Goal: Information Seeking & Learning: Learn about a topic

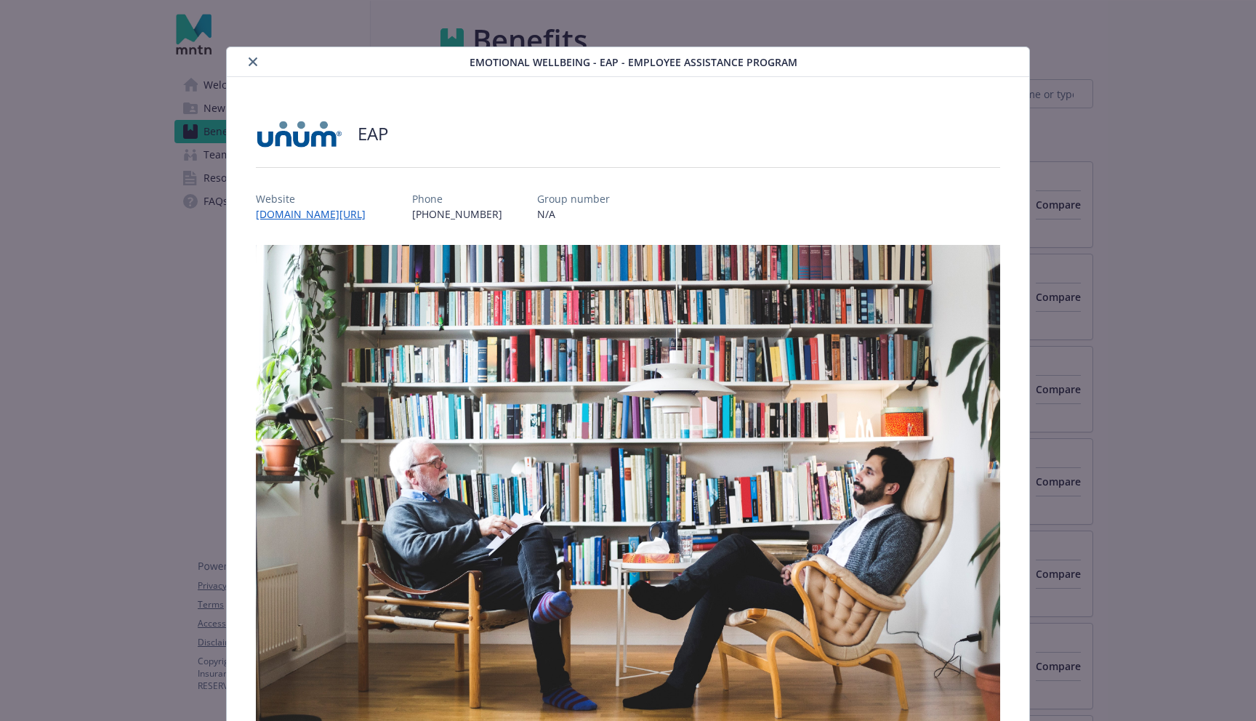
click at [238, 65] on div "details for plan Emotional Wellbeing - EAP - Employee Assistance Program" at bounding box center [351, 61] width 237 height 17
click at [244, 62] on div "details for plan Emotional Wellbeing - EAP - Employee Assistance Program" at bounding box center [351, 61] width 237 height 17
click at [246, 62] on button "close" at bounding box center [252, 61] width 17 height 17
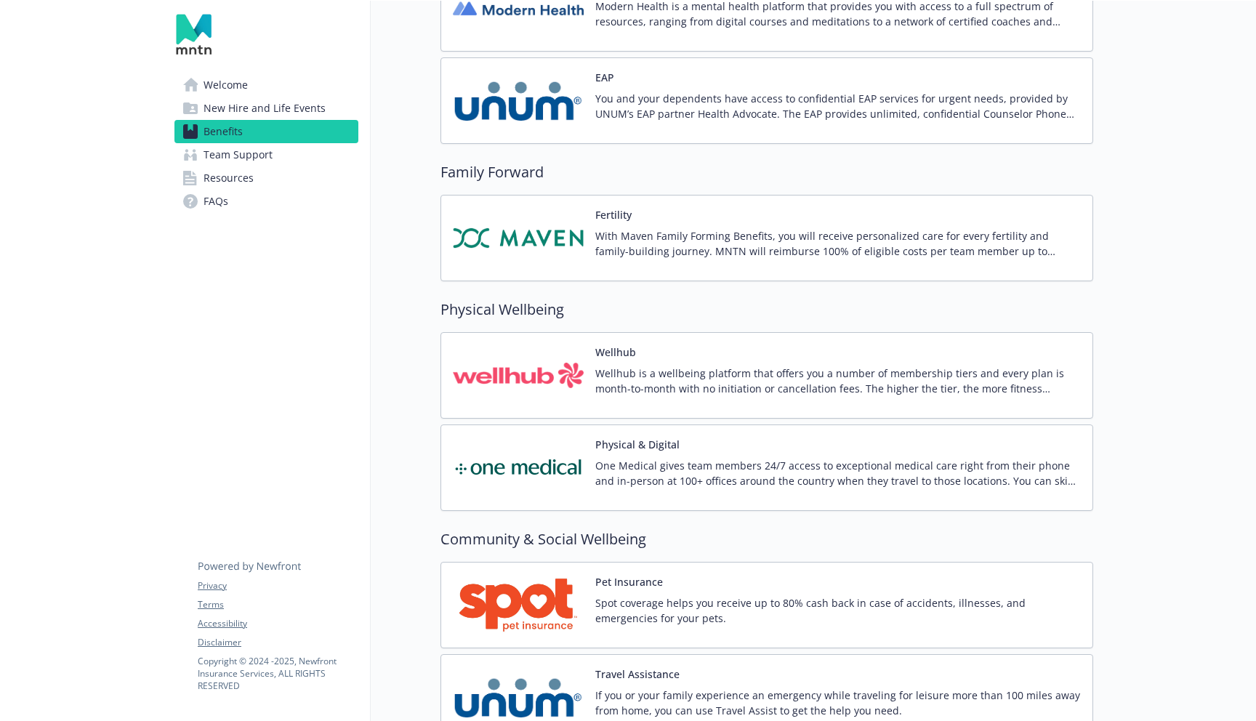
scroll to position [2945, 0]
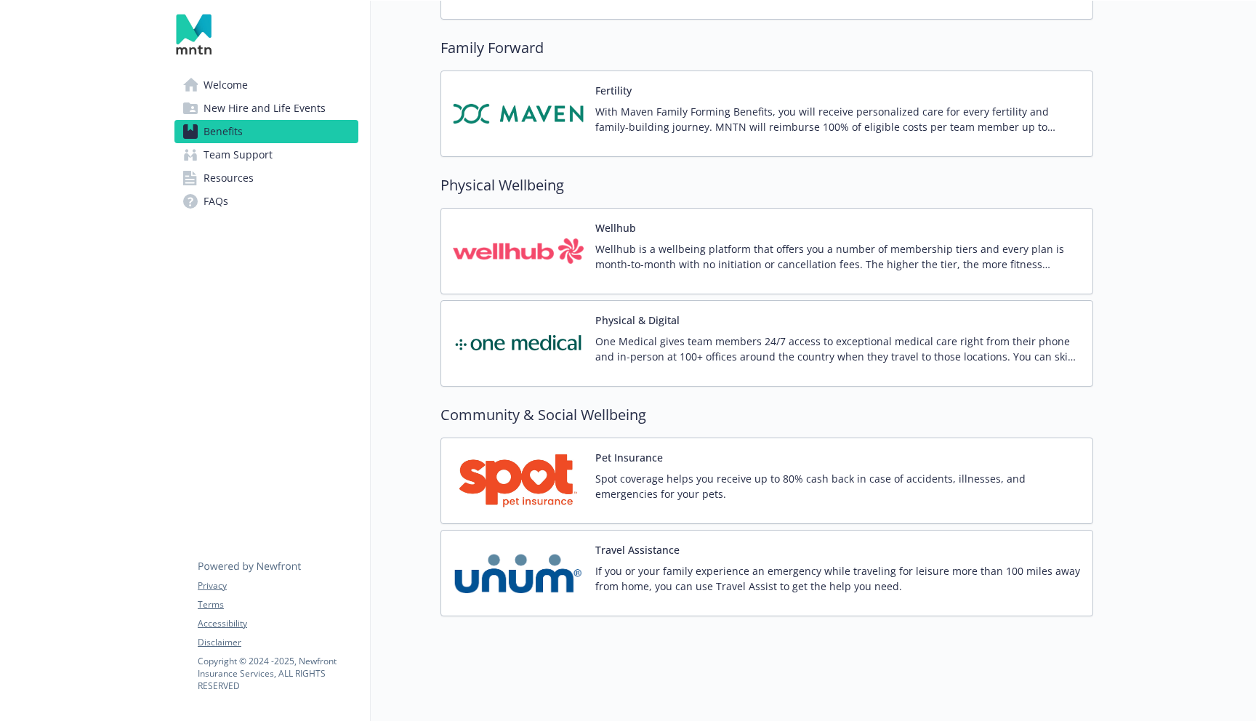
click at [558, 254] on img at bounding box center [518, 251] width 131 height 62
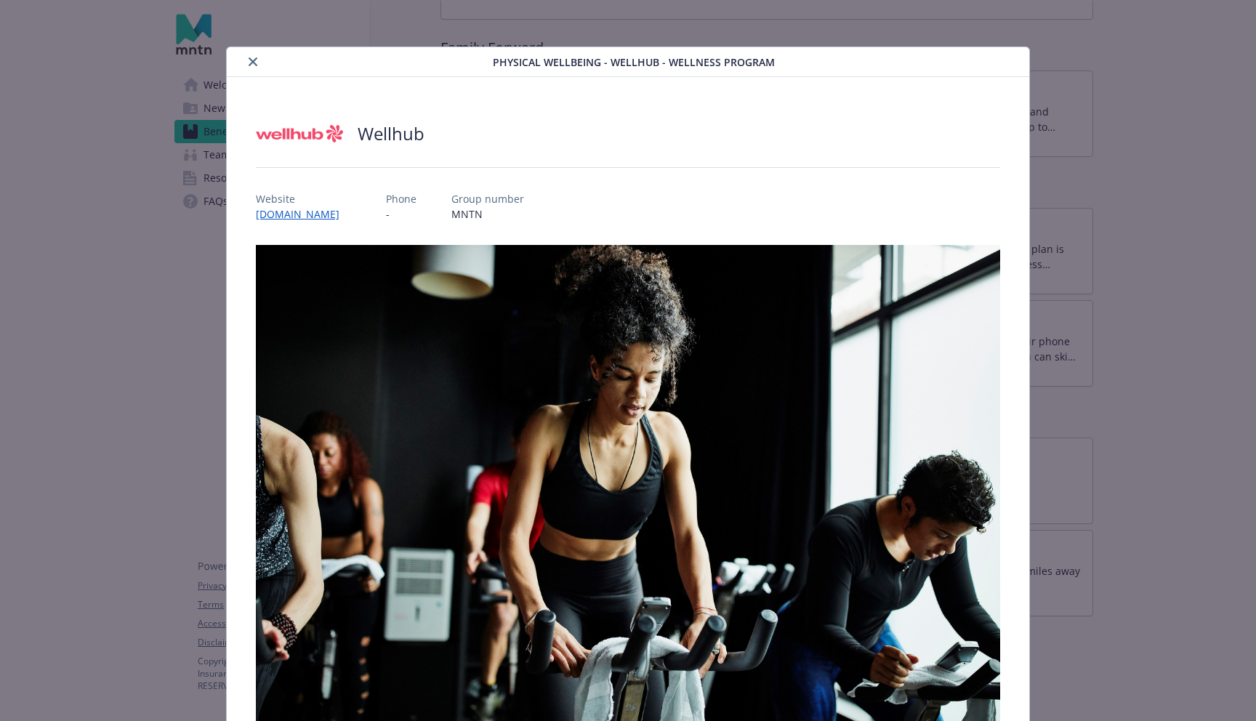
scroll to position [247, 0]
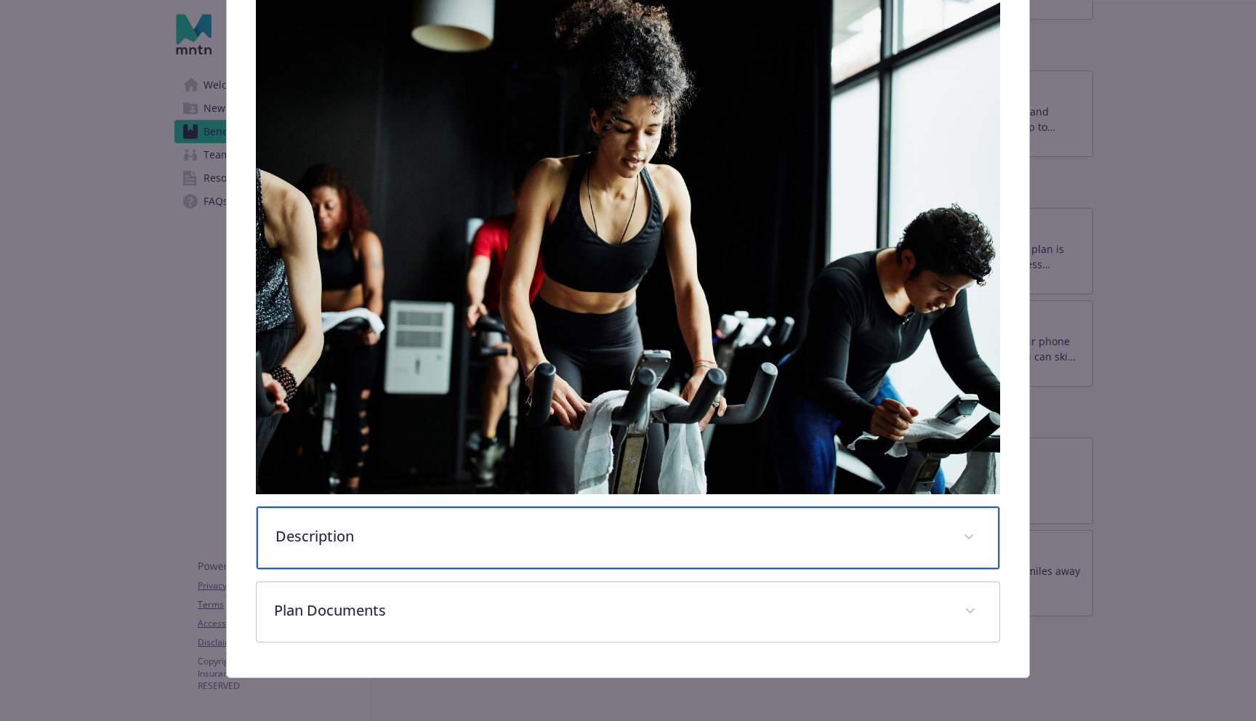
click at [549, 551] on div "Description" at bounding box center [628, 538] width 743 height 63
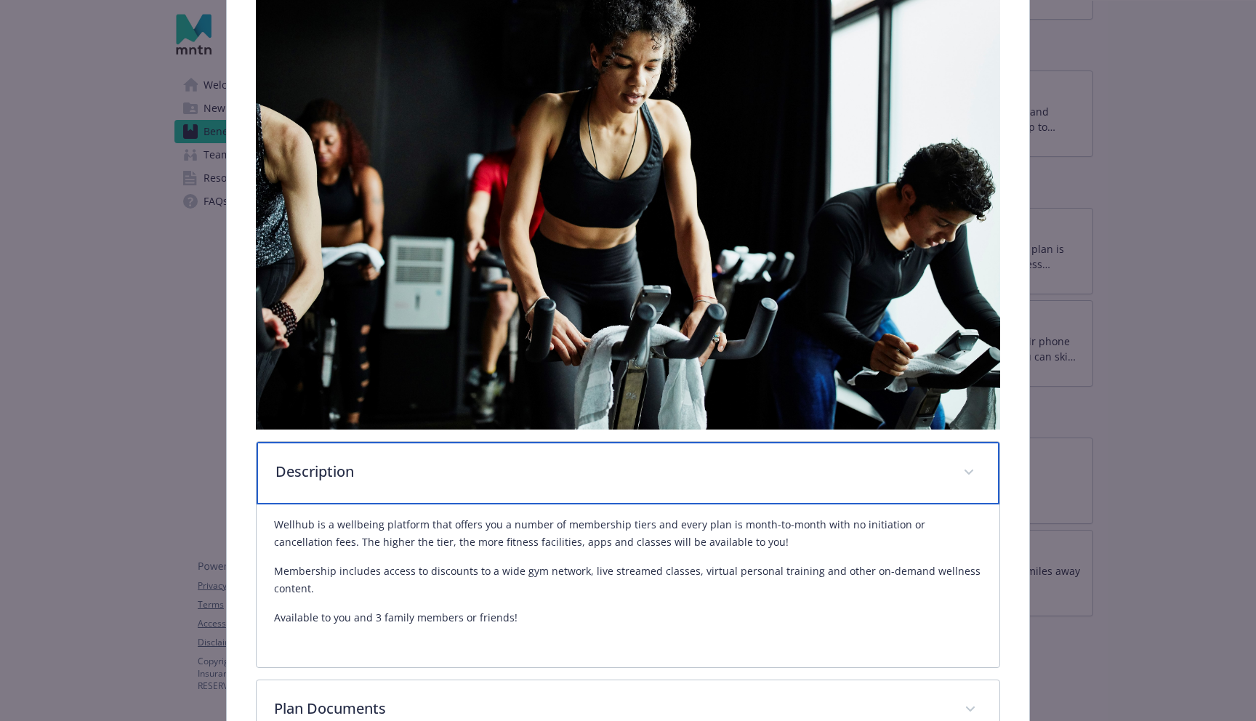
scroll to position [413, 0]
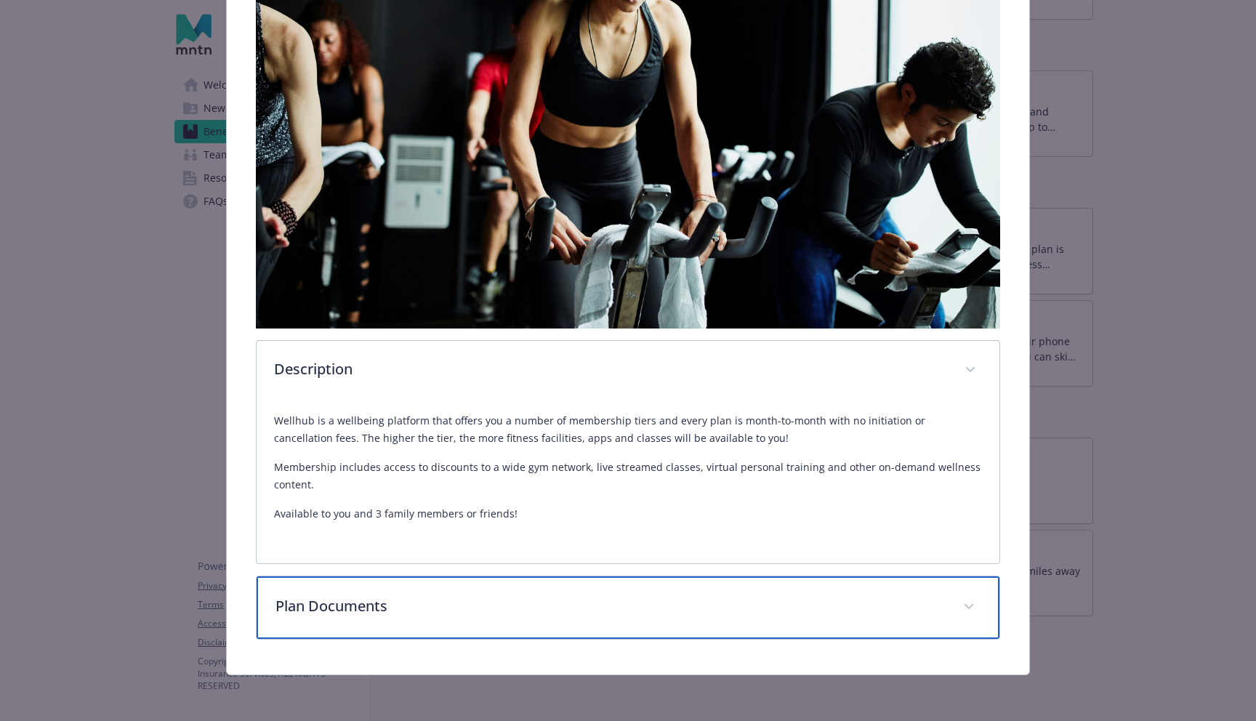
click at [540, 580] on div "Plan Documents" at bounding box center [628, 608] width 743 height 63
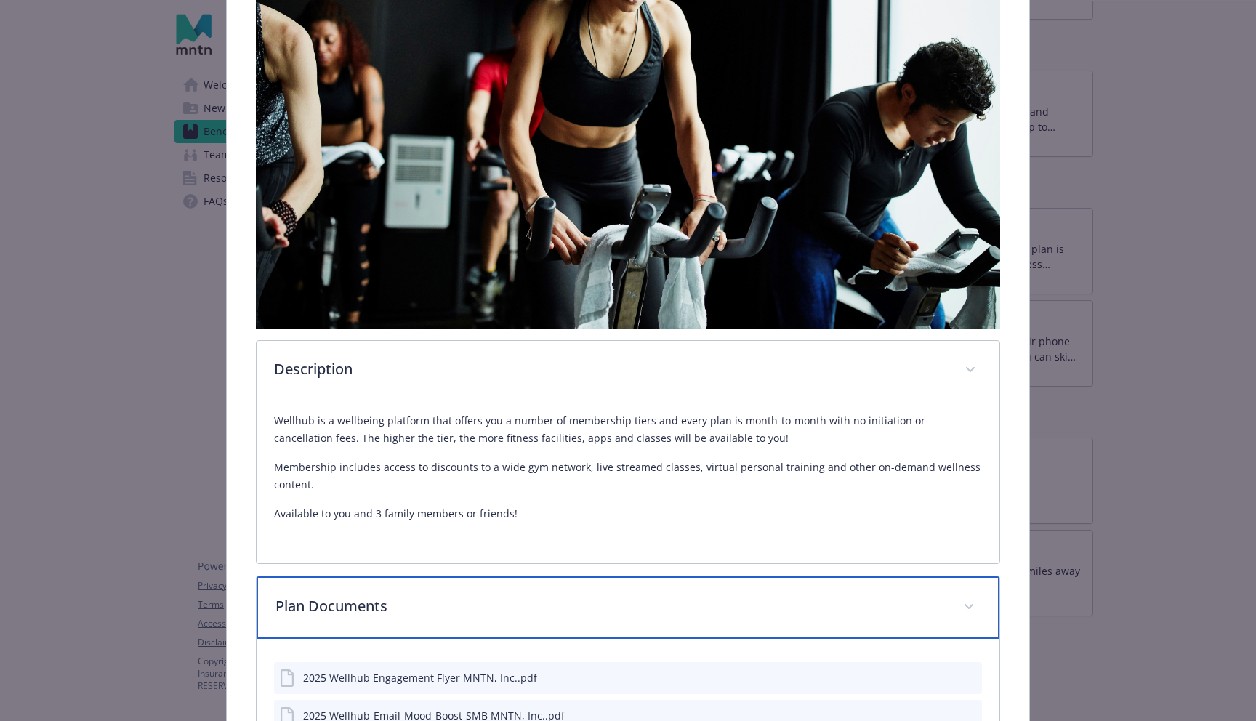
scroll to position [573, 0]
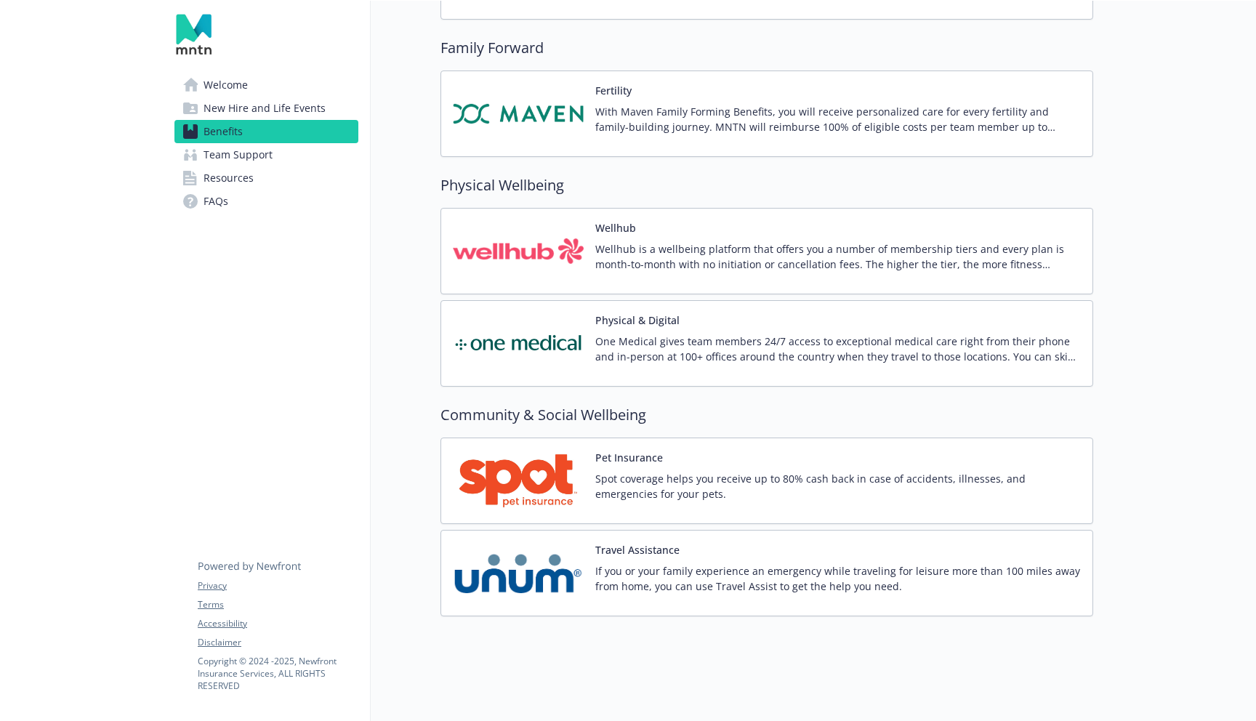
click at [540, 244] on img at bounding box center [518, 251] width 131 height 62
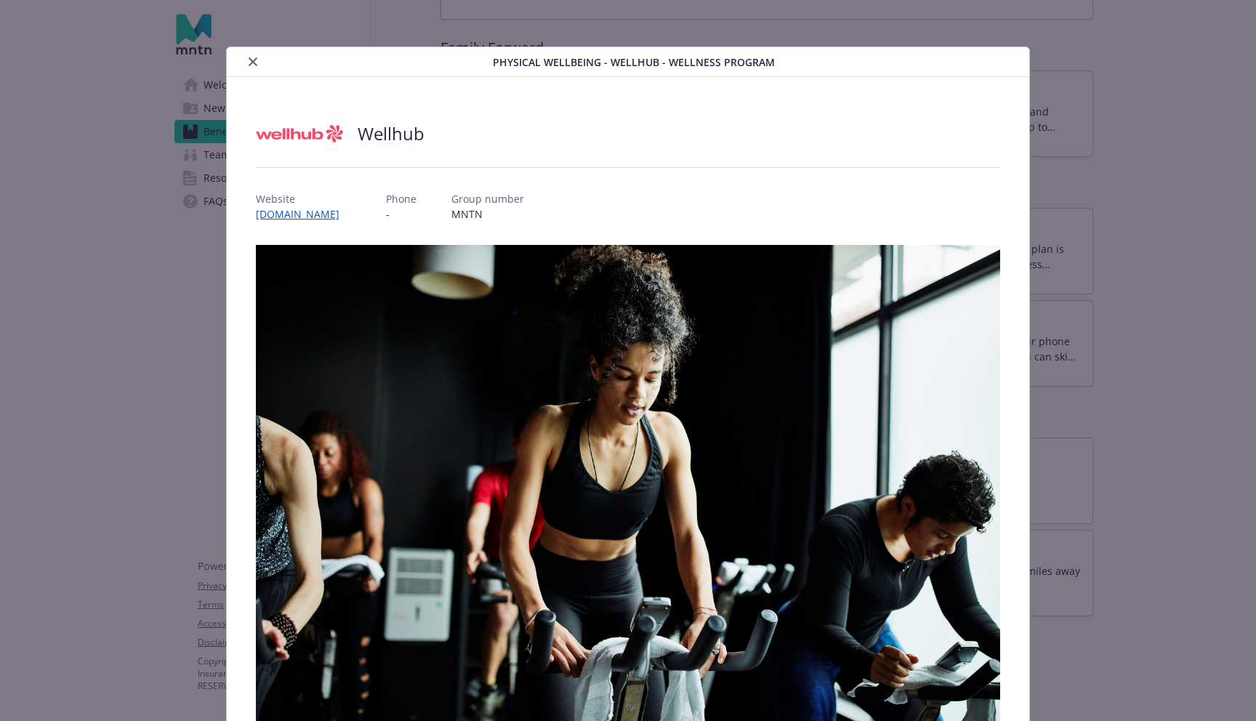
scroll to position [44, 0]
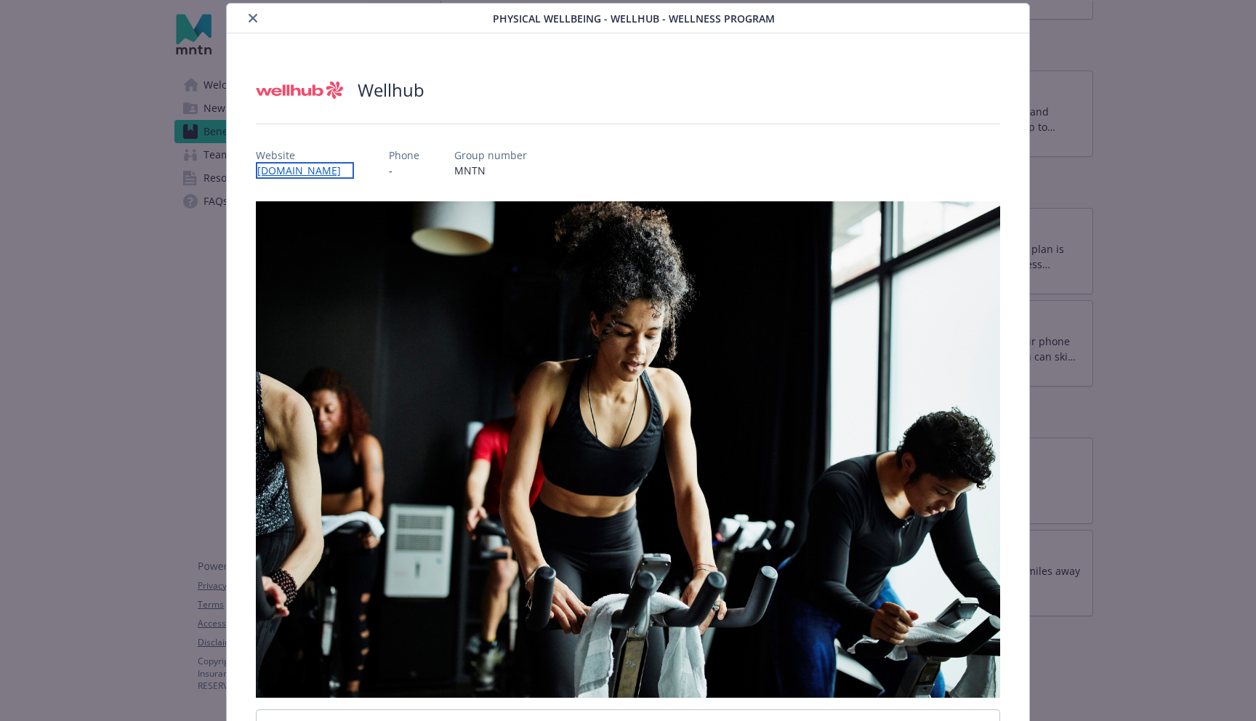
click at [297, 167] on link "[DOMAIN_NAME]" at bounding box center [305, 170] width 98 height 17
click at [253, 15] on icon "close" at bounding box center [253, 18] width 9 height 9
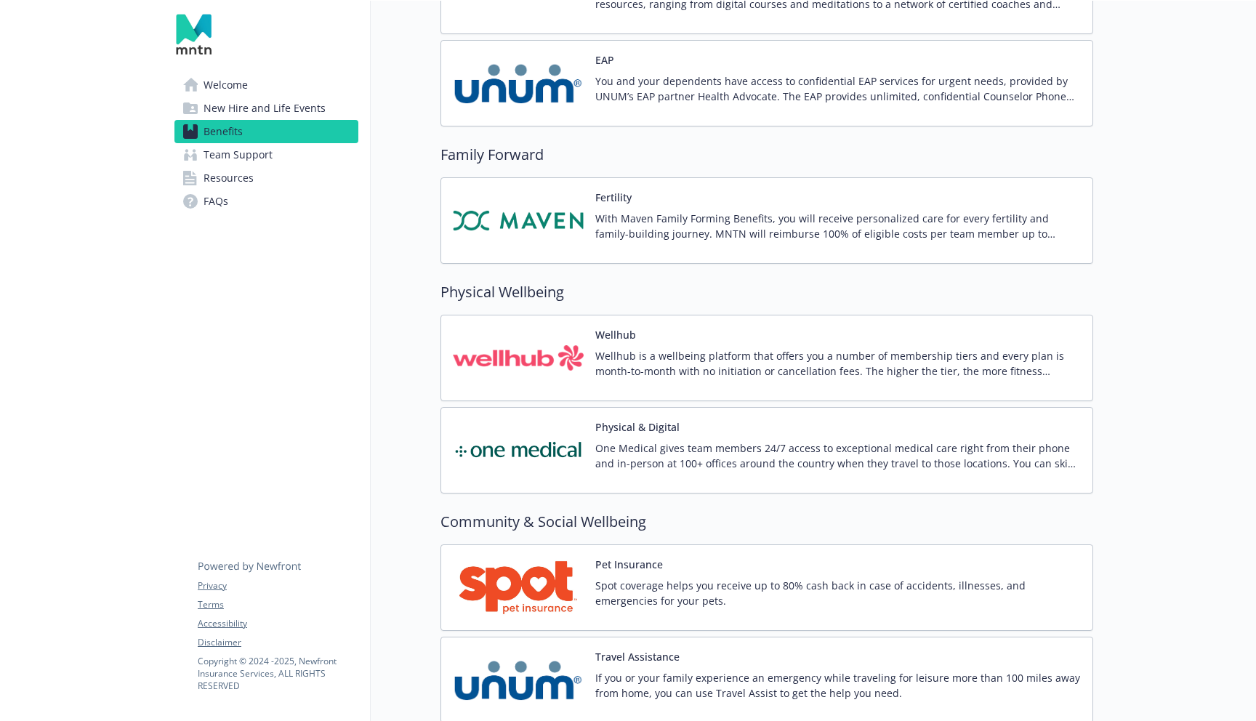
scroll to position [2945, 0]
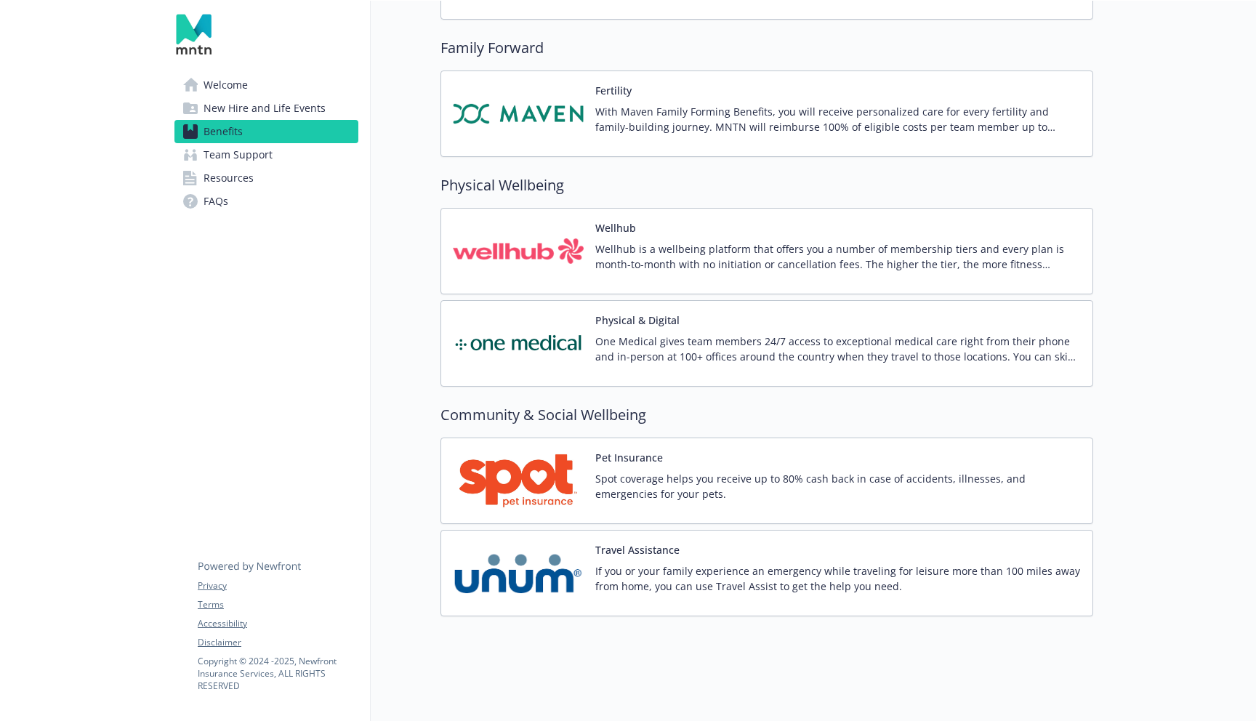
click at [609, 489] on p "Spot coverage helps you receive up to 80% cash back in case of accidents, illne…" at bounding box center [839, 486] width 486 height 31
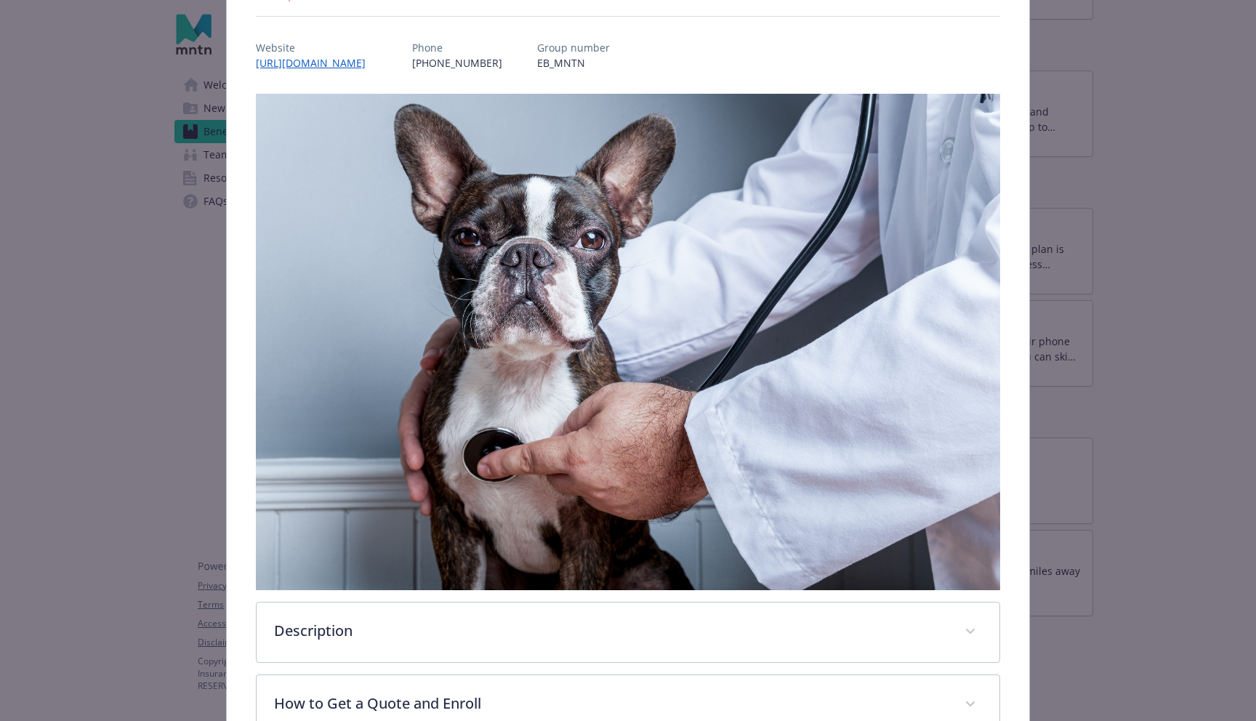
scroll to position [393, 0]
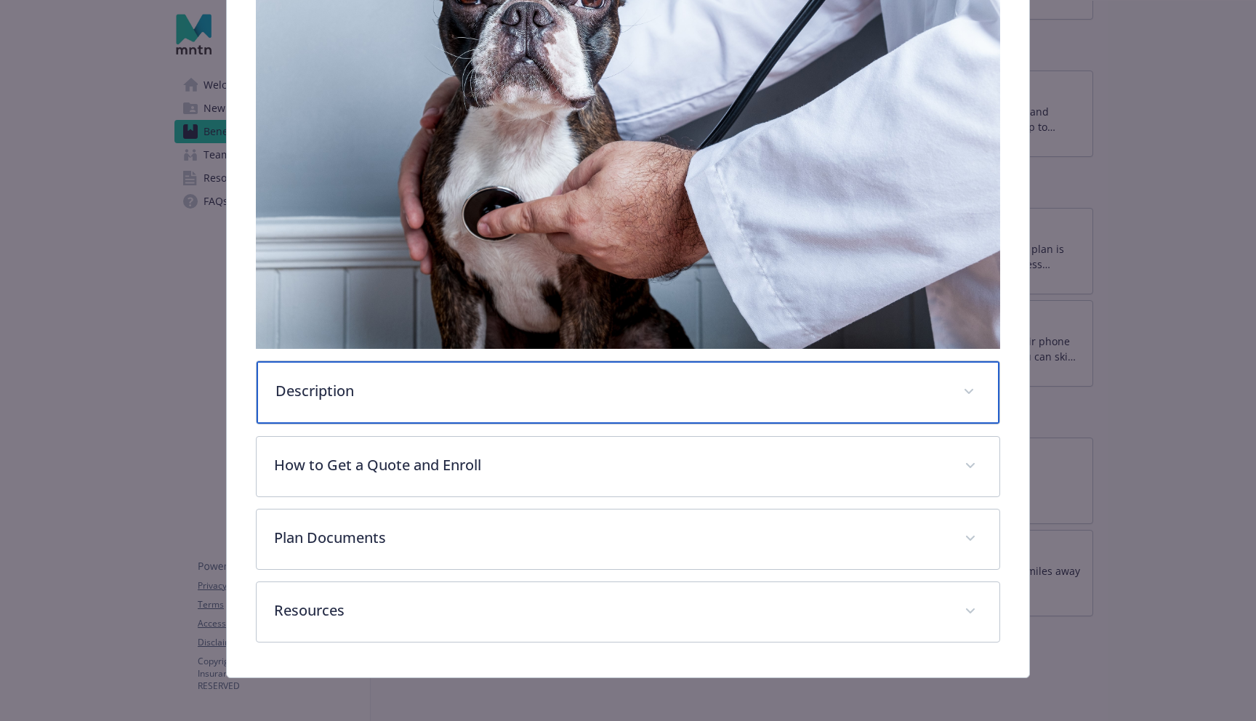
click at [614, 406] on div "Description" at bounding box center [628, 392] width 743 height 63
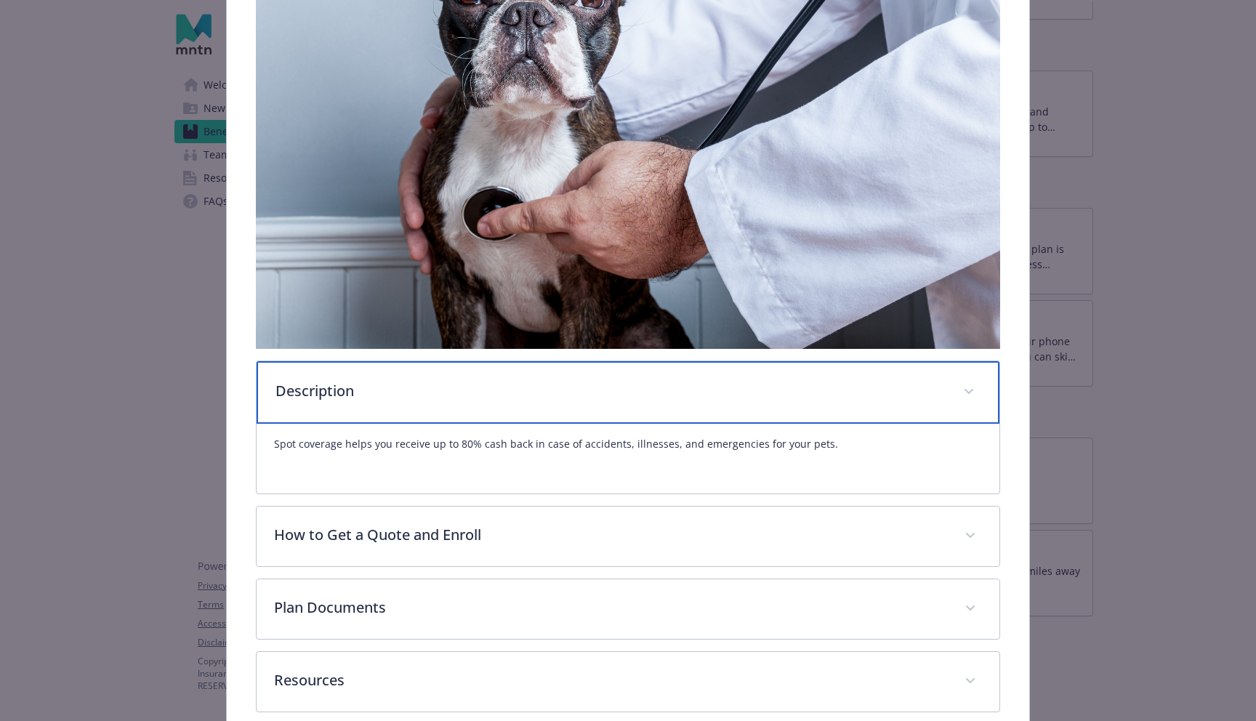
click at [614, 406] on div "Description" at bounding box center [628, 392] width 743 height 63
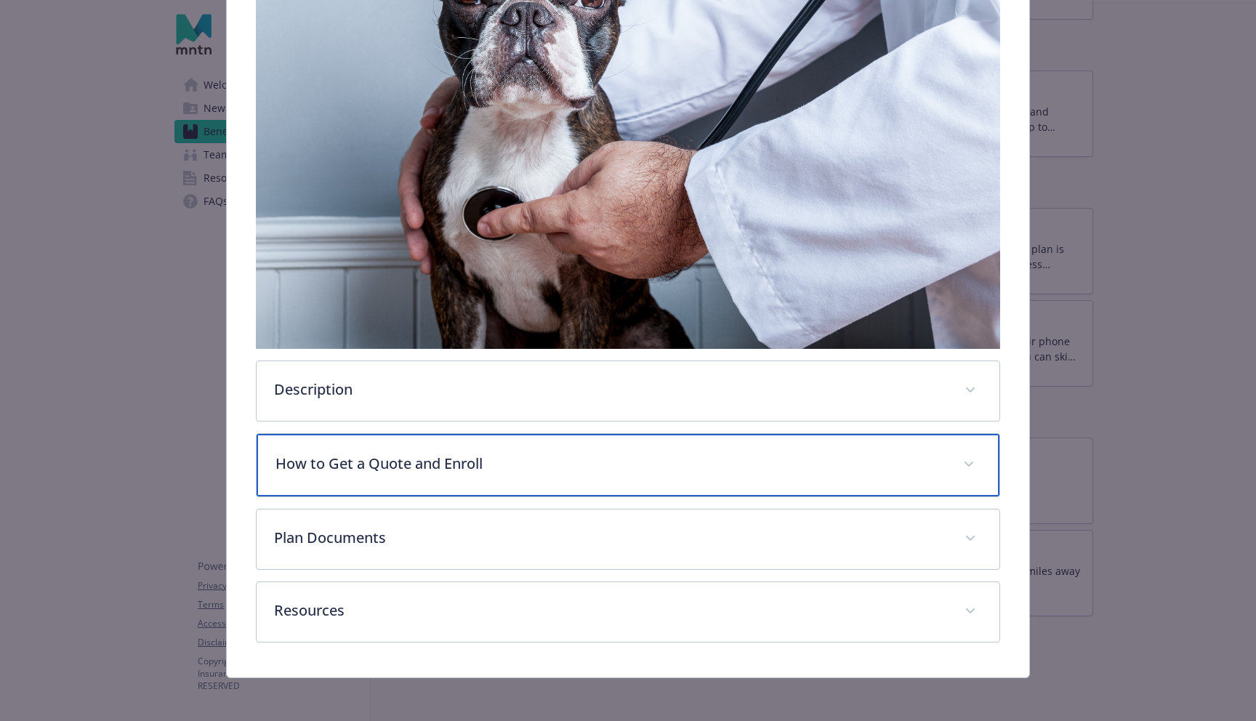
click at [588, 472] on p "How to Get a Quote and Enroll" at bounding box center [611, 464] width 670 height 22
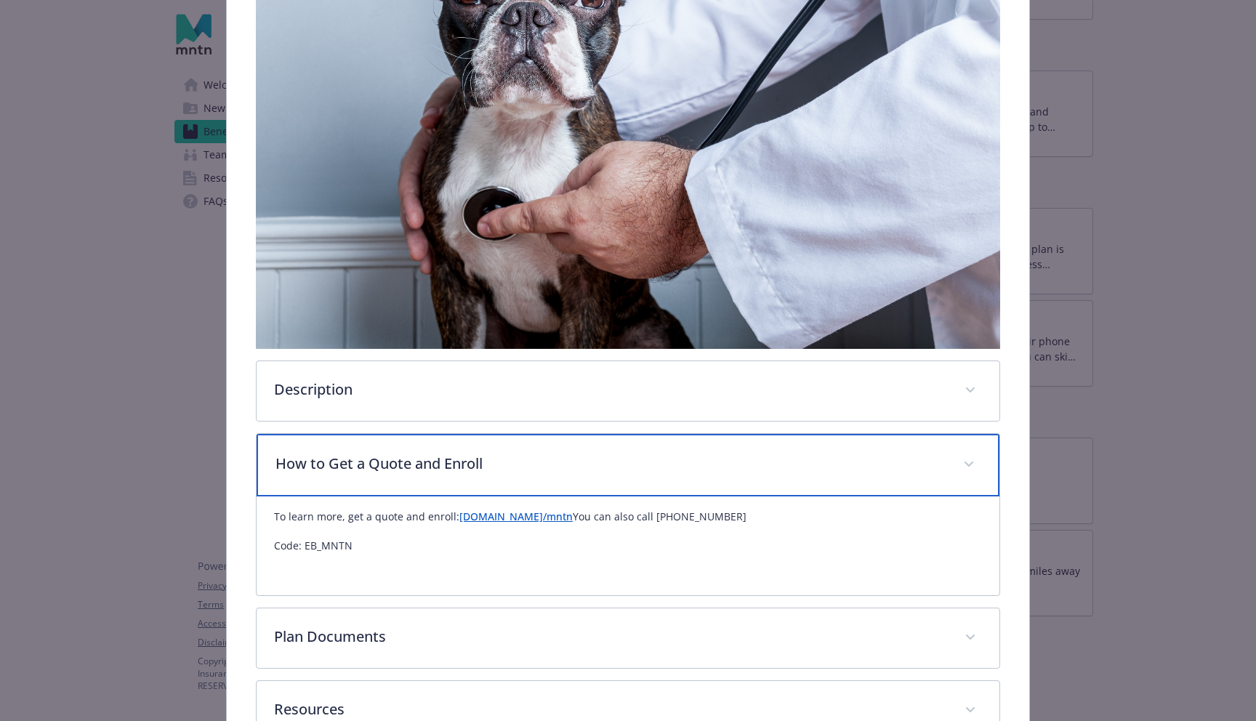
click at [588, 472] on p "How to Get a Quote and Enroll" at bounding box center [611, 464] width 670 height 22
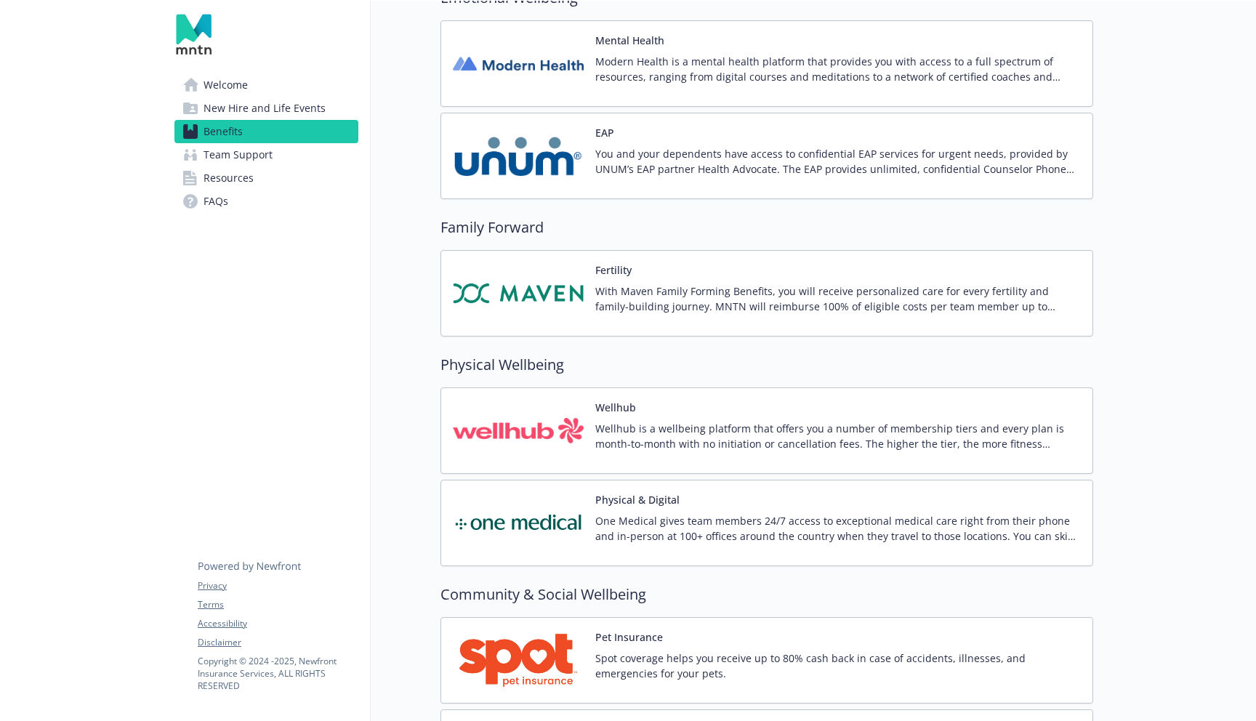
scroll to position [2494, 0]
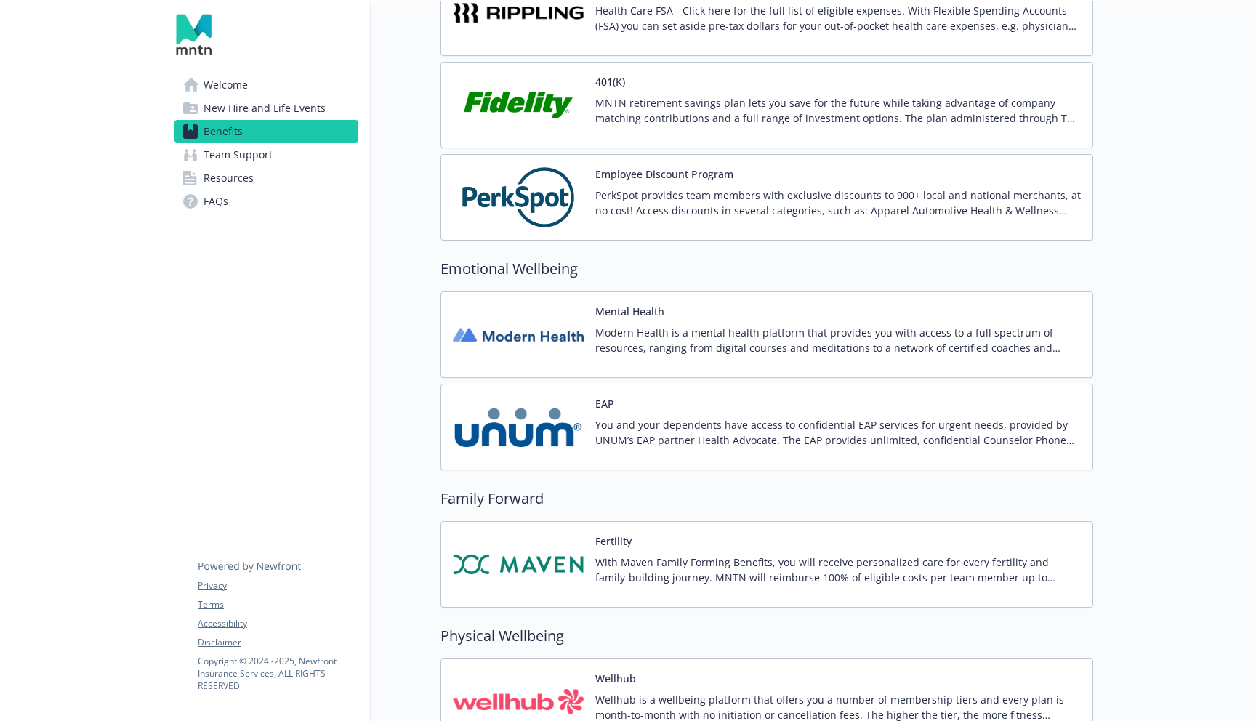
click at [666, 338] on p "Modern Health is a mental health platform that provides you with access to a fu…" at bounding box center [839, 340] width 486 height 31
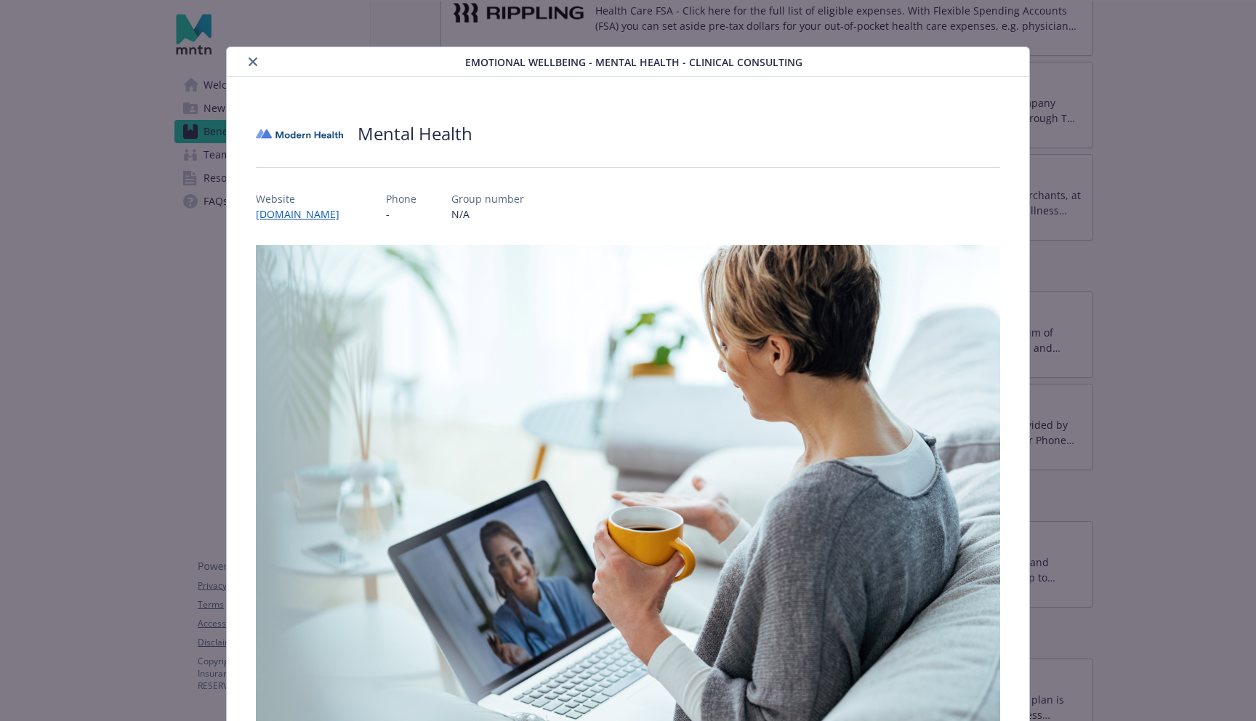
scroll to position [320, 0]
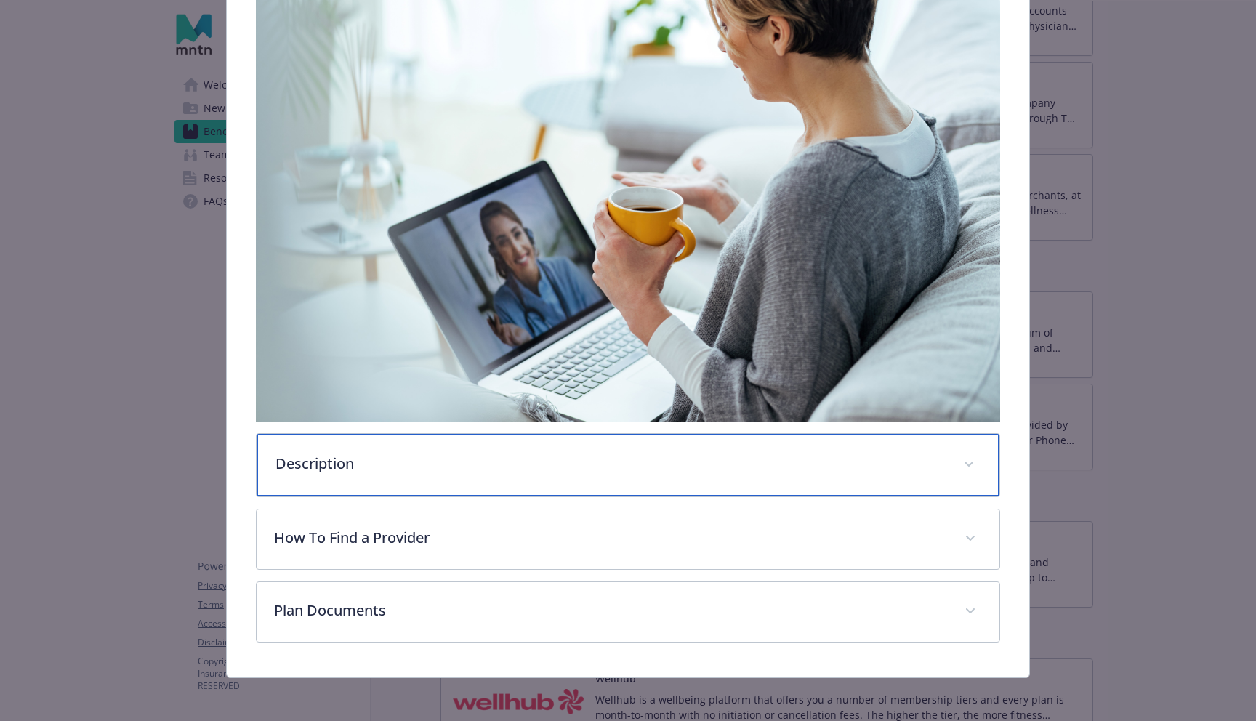
click at [536, 449] on div "Description" at bounding box center [628, 465] width 743 height 63
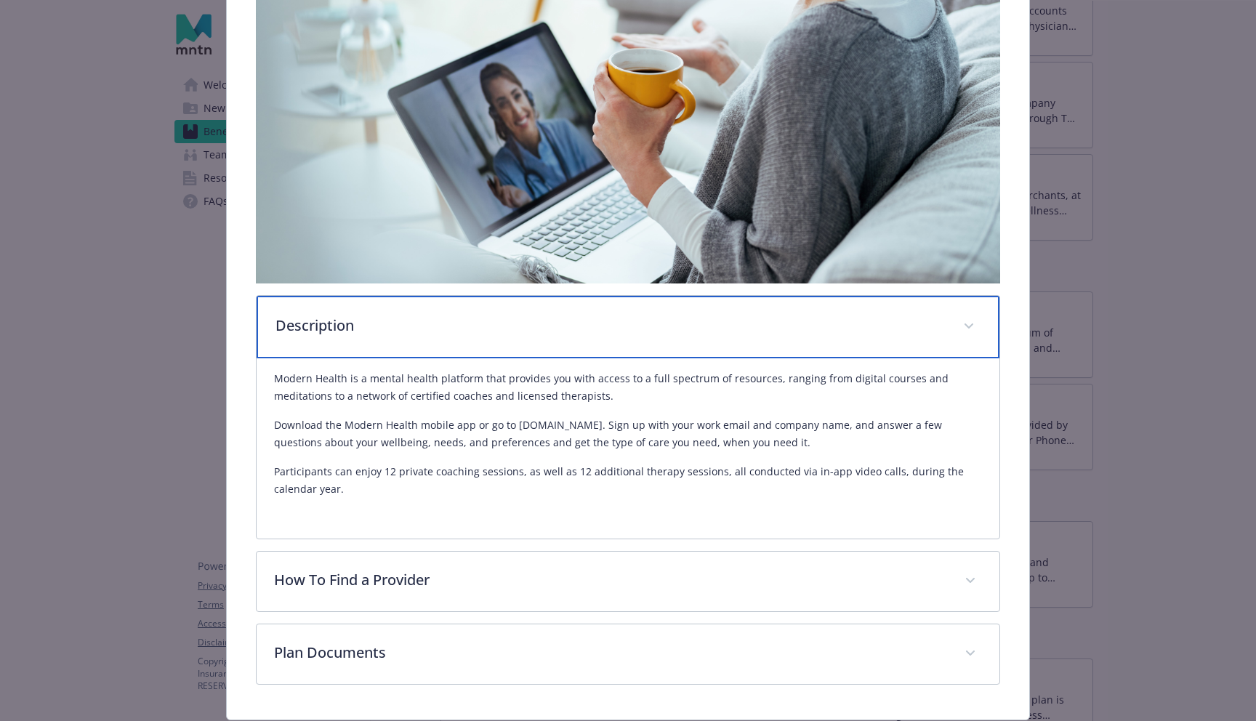
scroll to position [503, 0]
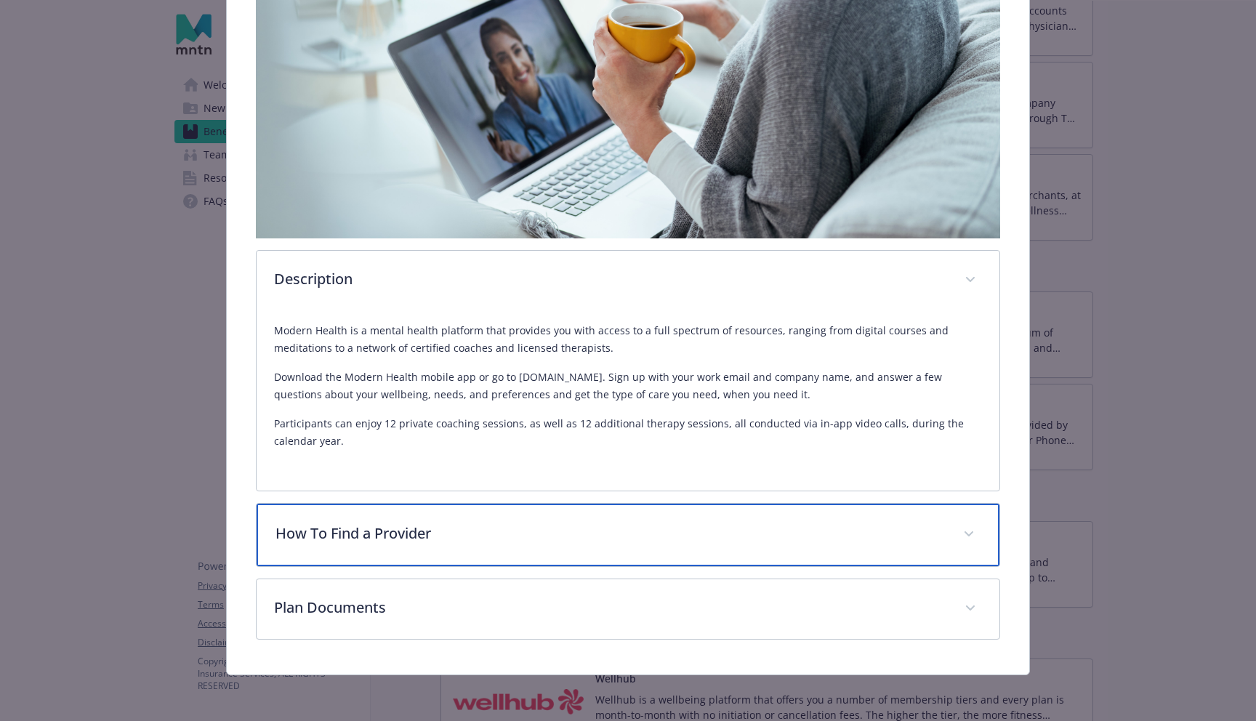
click at [631, 548] on div "How To Find a Provider" at bounding box center [628, 535] width 743 height 63
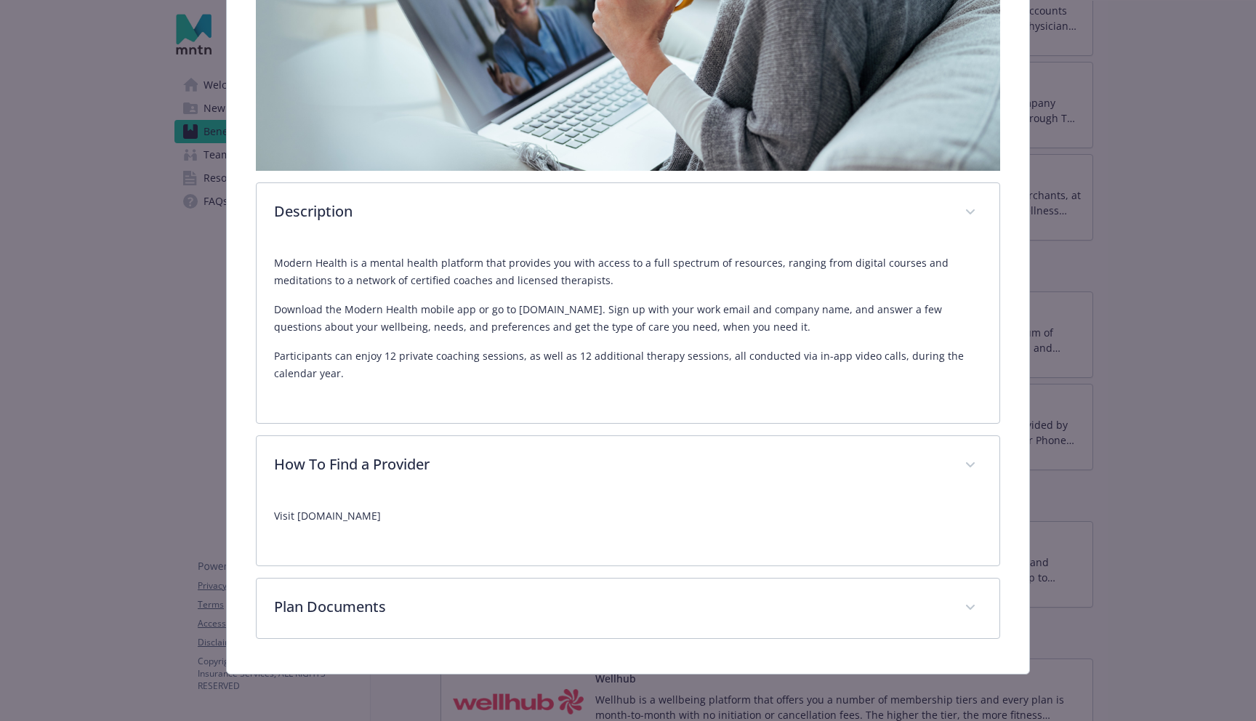
scroll to position [570, 0]
click at [361, 522] on p "Visit [DOMAIN_NAME]" at bounding box center [628, 516] width 708 height 17
click at [405, 514] on p "Visit [DOMAIN_NAME]" at bounding box center [628, 516] width 708 height 17
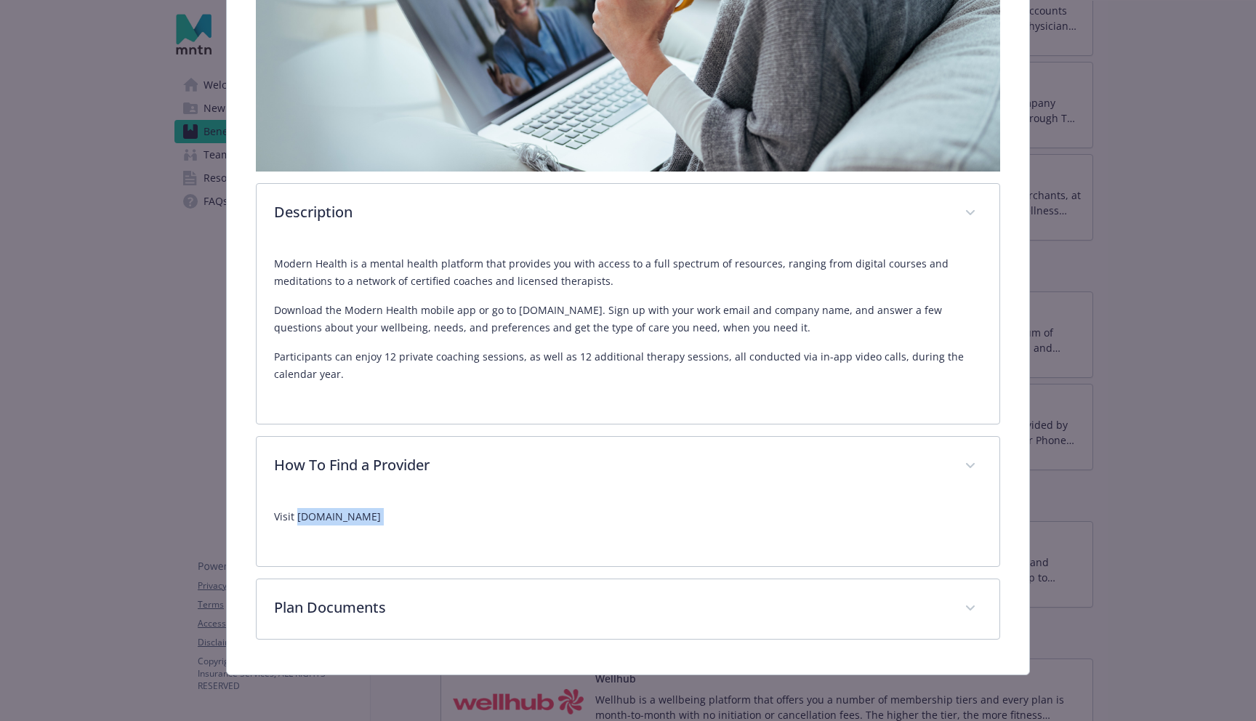
drag, startPoint x: 405, startPoint y: 514, endPoint x: 298, endPoint y: 513, distance: 106.9
click at [298, 513] on p "Visit [DOMAIN_NAME]" at bounding box center [628, 516] width 708 height 17
copy p "[DOMAIN_NAME]"
